Goal: Task Accomplishment & Management: Manage account settings

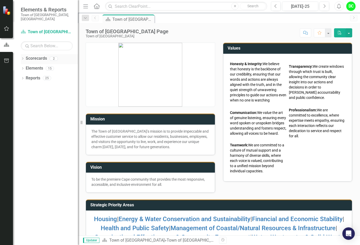
click at [23, 58] on icon "Dropdown" at bounding box center [23, 59] width 4 height 3
click at [33, 65] on link "Town of [GEOGRAPHIC_DATA]" at bounding box center [53, 68] width 49 height 6
click at [24, 67] on icon "Dropdown" at bounding box center [25, 68] width 4 height 3
click at [42, 75] on link "Law Department" at bounding box center [56, 78] width 44 height 6
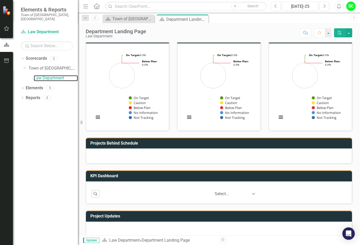
scroll to position [54, 0]
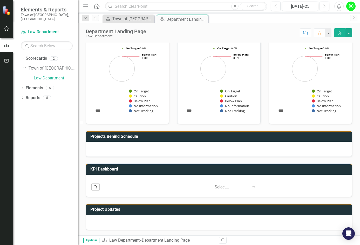
click at [95, 240] on span "Updater" at bounding box center [91, 240] width 16 height 5
click at [58, 75] on link "Law Department" at bounding box center [56, 78] width 44 height 6
click at [252, 188] on icon at bounding box center [253, 188] width 3 height 2
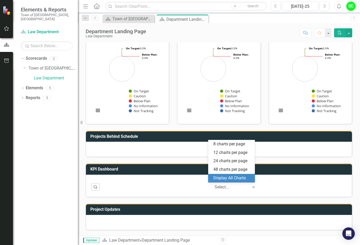
click at [244, 179] on div "Display All Charts" at bounding box center [232, 178] width 38 height 6
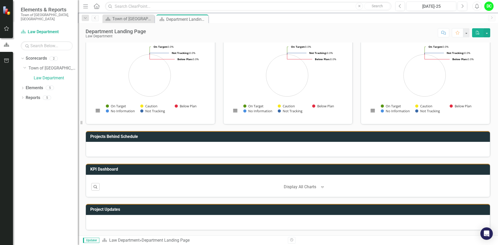
scroll to position [54, 0]
click at [23, 87] on icon "Dropdown" at bounding box center [23, 88] width 4 height 3
click at [44, 96] on link "Goal Goals" at bounding box center [37, 98] width 18 height 6
click at [25, 97] on icon "Dropdown" at bounding box center [25, 98] width 4 height 3
click at [44, 104] on div "Enhance operational effectiveness and efficiency." at bounding box center [57, 106] width 41 height 5
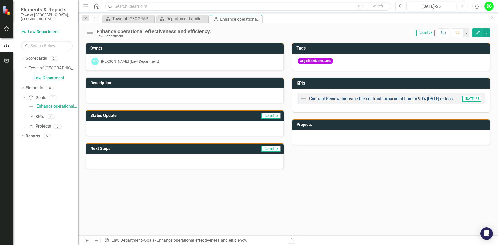
click at [313, 100] on link "Contract Review: Increase the contract turnaround time to 90% [DATE] or less by…" at bounding box center [390, 98] width 163 height 5
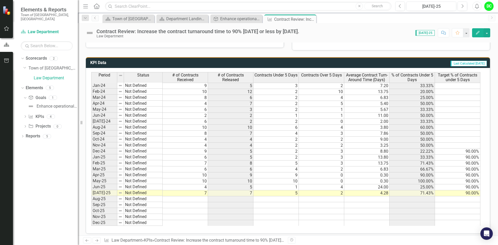
scroll to position [236, 0]
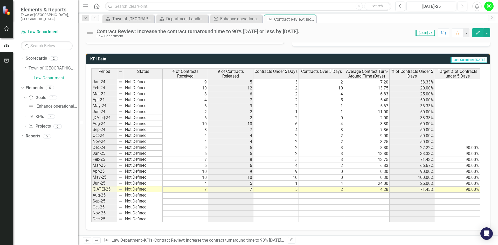
click at [191, 197] on td at bounding box center [185, 196] width 45 height 6
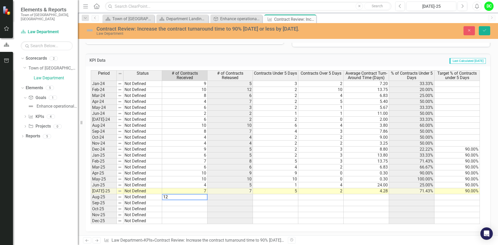
click at [229, 196] on td at bounding box center [230, 197] width 45 height 6
click at [258, 196] on td at bounding box center [275, 197] width 45 height 6
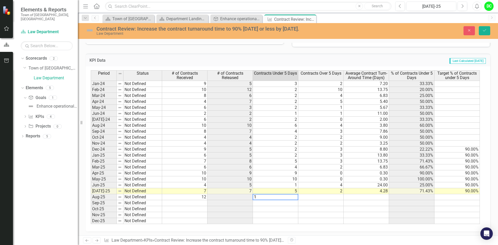
type textarea "11"
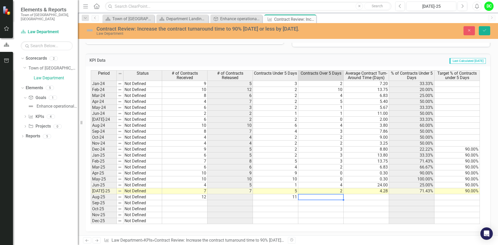
type textarea "1"
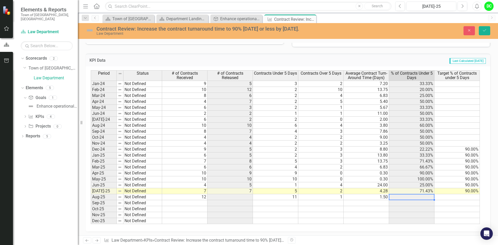
type textarea "1.5"
click at [270, 207] on td at bounding box center [275, 209] width 45 height 6
click at [360, 29] on icon "Save" at bounding box center [484, 31] width 5 height 4
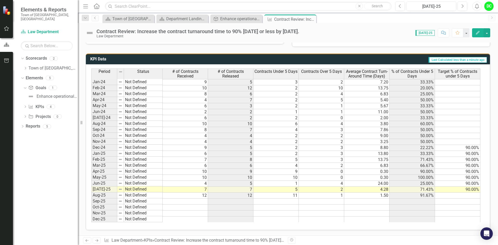
click at [273, 210] on td at bounding box center [276, 208] width 45 height 6
click at [346, 209] on td at bounding box center [366, 208] width 45 height 6
click at [360, 33] on button "button" at bounding box center [487, 32] width 7 height 9
click at [360, 194] on td at bounding box center [457, 196] width 45 height 6
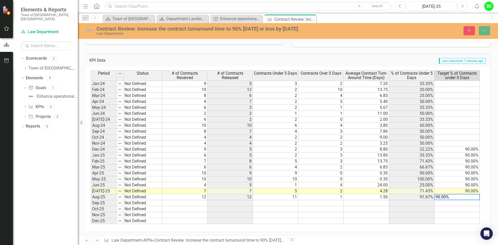
click at [360, 213] on td at bounding box center [457, 215] width 45 height 6
click at [360, 198] on textarea "90.00%" at bounding box center [457, 197] width 46 height 6
type textarea "90.00"
click at [360, 32] on icon "Save" at bounding box center [484, 31] width 5 height 4
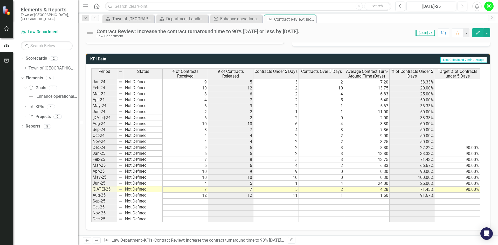
click at [360, 196] on td at bounding box center [457, 196] width 45 height 6
click at [360, 209] on td at bounding box center [457, 208] width 45 height 6
click at [91, 216] on div "Period Status # of Contracts Received # of Contracts Released Contracts Under 5…" at bounding box center [91, 146] width 0 height 154
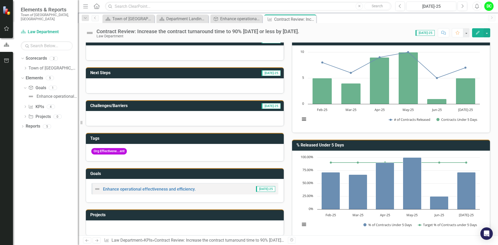
scroll to position [0, 0]
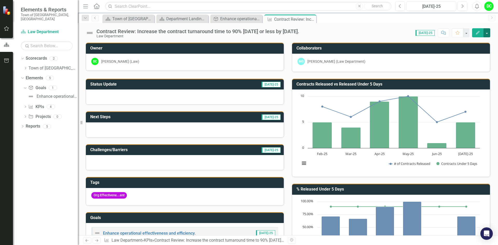
click at [360, 34] on button "button" at bounding box center [487, 32] width 7 height 9
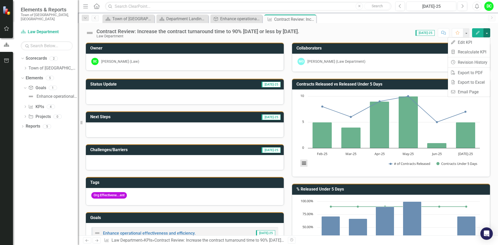
click at [300, 164] on button "View chart menu, Chart" at bounding box center [303, 163] width 7 height 7
click at [300, 163] on div "Download PNG image Download JPEG image Download PDF document Download SVG vecto…" at bounding box center [325, 141] width 65 height 51
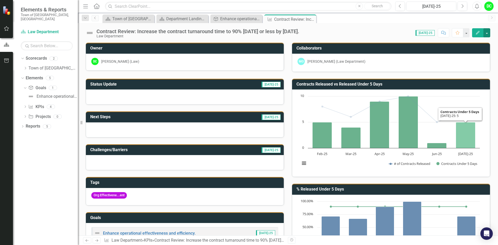
click at [360, 129] on icon "Jul-25, 5. Contracts Under 5 Days." at bounding box center [465, 135] width 19 height 26
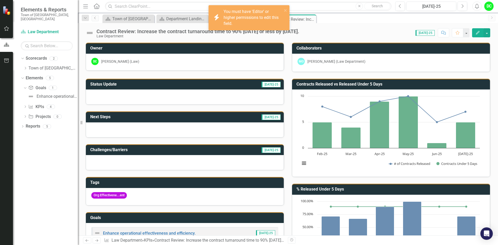
click at [360, 86] on h3 "Contracts Released vs Released Under 5 Days" at bounding box center [392, 84] width 191 height 5
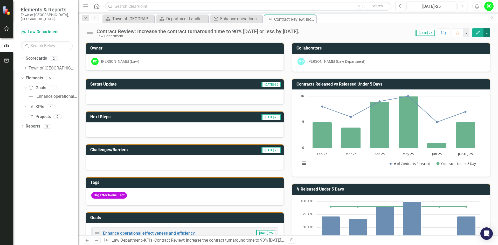
click at [360, 33] on button "button" at bounding box center [487, 32] width 7 height 9
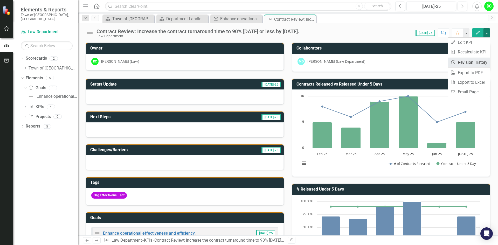
click at [360, 63] on link "Revision History Revision History" at bounding box center [469, 63] width 42 height 10
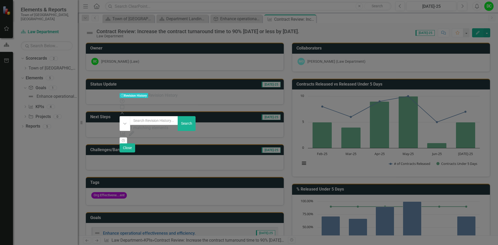
click at [124, 111] on icon at bounding box center [122, 112] width 3 height 3
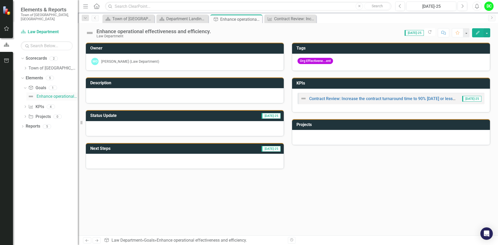
click at [48, 94] on div "Enhance operational effectiveness and efficiency." at bounding box center [57, 96] width 41 height 5
click at [37, 94] on div "Enhance operational effectiveness and efficiency." at bounding box center [57, 96] width 41 height 5
click at [63, 94] on div "Enhance operational effectiveness and efficiency." at bounding box center [57, 96] width 41 height 5
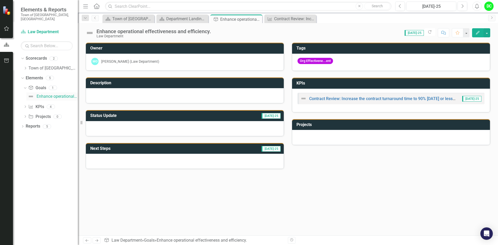
click at [63, 94] on div "Enhance operational effectiveness and efficiency." at bounding box center [57, 96] width 41 height 5
click at [360, 99] on link "Contract Review: Increase the contract turnaround time to 90% [DATE] or less by…" at bounding box center [390, 98] width 163 height 5
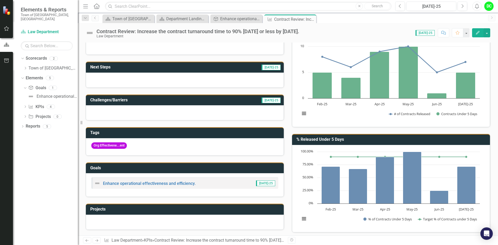
scroll to position [52, 0]
